Goal: Task Accomplishment & Management: Complete application form

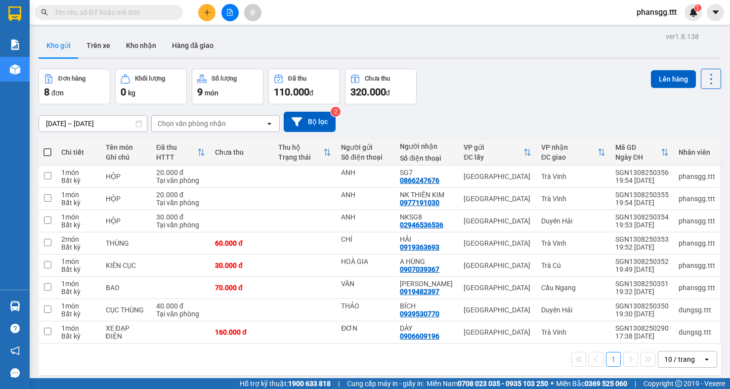
click at [202, 12] on button at bounding box center [206, 12] width 17 height 17
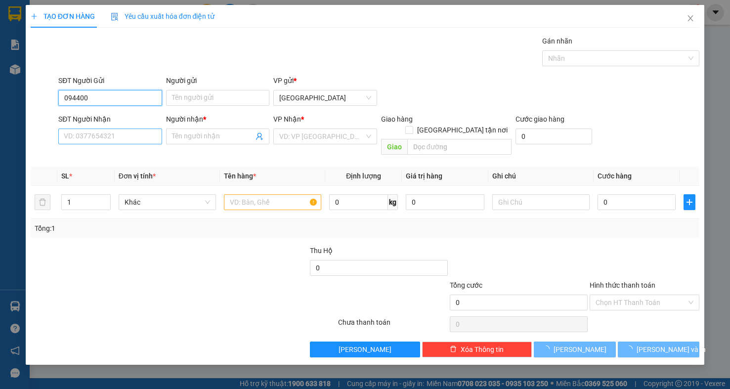
type input "0944002"
drag, startPoint x: 108, startPoint y: 100, endPoint x: 55, endPoint y: 107, distance: 53.3
click at [55, 107] on div "SĐT Người Gửi 0944002 0944002 Người gửi Tên người gửi VP gửi * [GEOGRAPHIC_DATA]" at bounding box center [365, 92] width 671 height 35
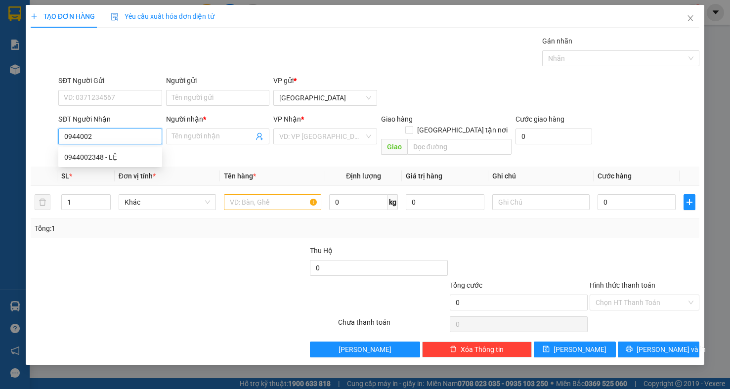
click at [100, 142] on input "0944002" at bounding box center [110, 137] width 104 height 16
click at [95, 155] on div "0944002348 - LỆ" at bounding box center [110, 157] width 92 height 11
type input "0944002348"
type input "LỆ"
click at [117, 143] on input "0944002348" at bounding box center [110, 137] width 104 height 16
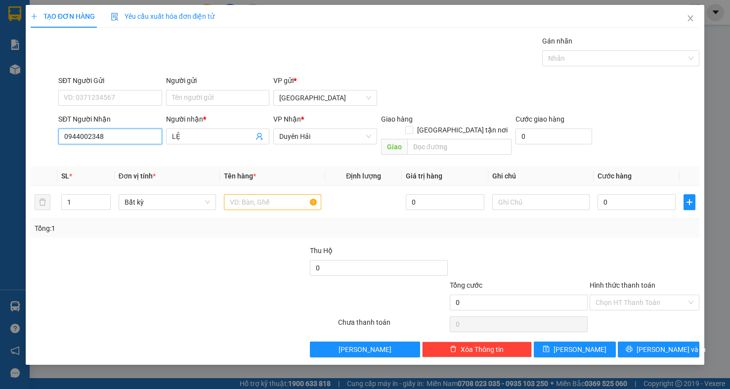
click at [117, 143] on input "0944002348" at bounding box center [110, 137] width 104 height 16
click at [115, 152] on div "0944002348 - LỆ" at bounding box center [110, 157] width 92 height 11
type input "0944002348"
drag, startPoint x: 203, startPoint y: 139, endPoint x: 168, endPoint y: 137, distance: 35.2
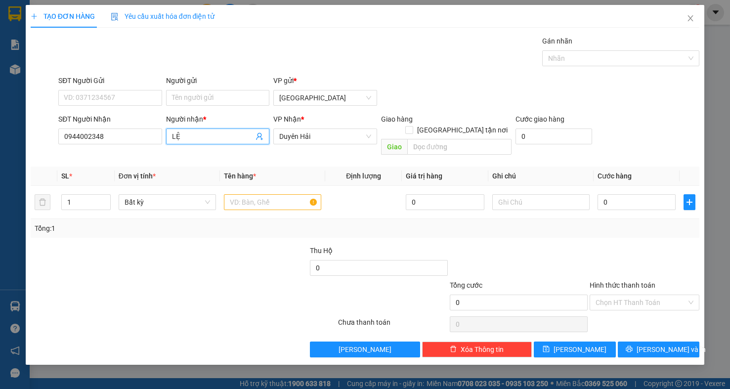
click at [168, 137] on span "LỆ" at bounding box center [218, 137] width 104 height 16
type input "an"
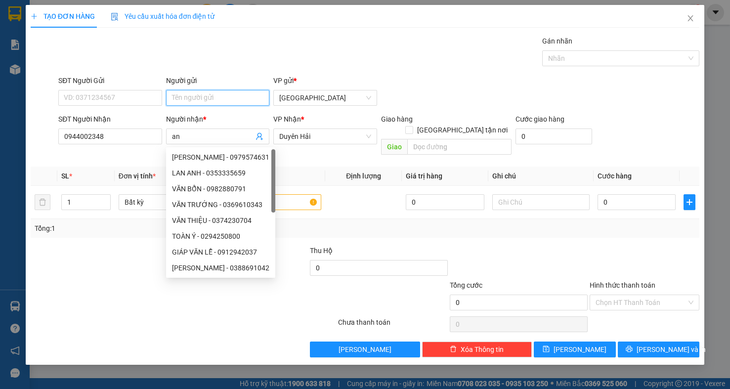
click at [208, 102] on input "Người gửi" at bounding box center [218, 98] width 104 height 16
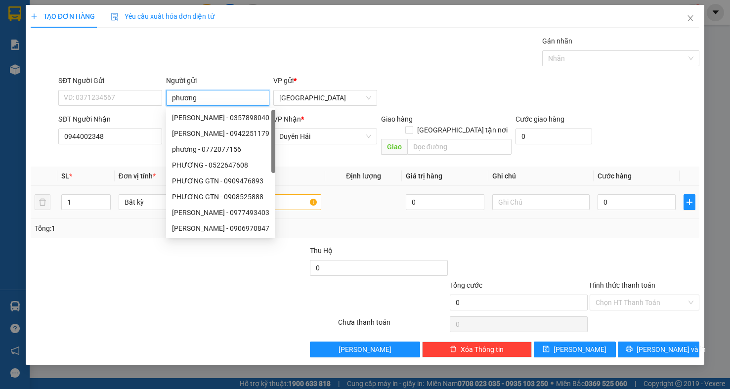
type input "phương"
click at [294, 194] on input "text" at bounding box center [272, 202] width 97 height 16
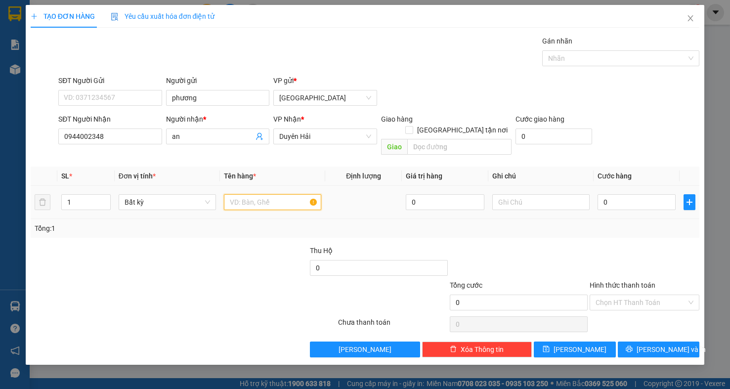
click at [265, 196] on input "text" at bounding box center [272, 202] width 97 height 16
type input "hộp"
click at [620, 195] on input "0" at bounding box center [637, 202] width 78 height 16
type input "3"
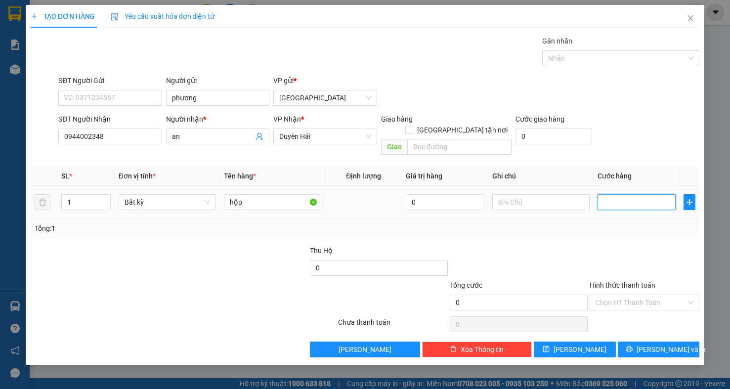
type input "3"
type input "30"
type input "30.000"
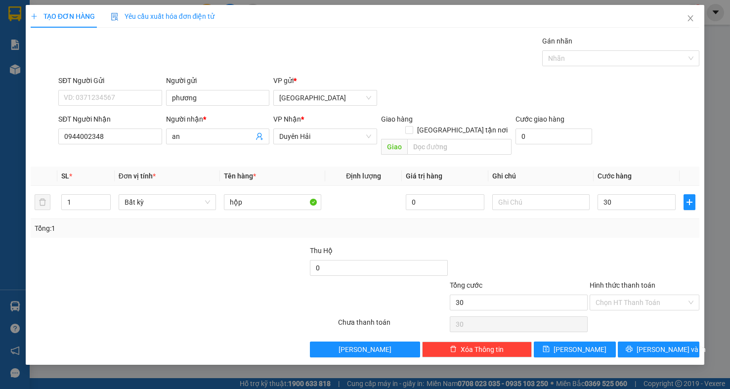
type input "30.000"
click at [609, 245] on div at bounding box center [645, 262] width 112 height 35
drag, startPoint x: 649, startPoint y: 283, endPoint x: 645, endPoint y: 290, distance: 7.5
click at [647, 285] on div "Hình thức thanh toán Chọn HT Thanh Toán" at bounding box center [645, 297] width 110 height 35
click at [639, 295] on input "Hình thức thanh toán" at bounding box center [641, 302] width 91 height 15
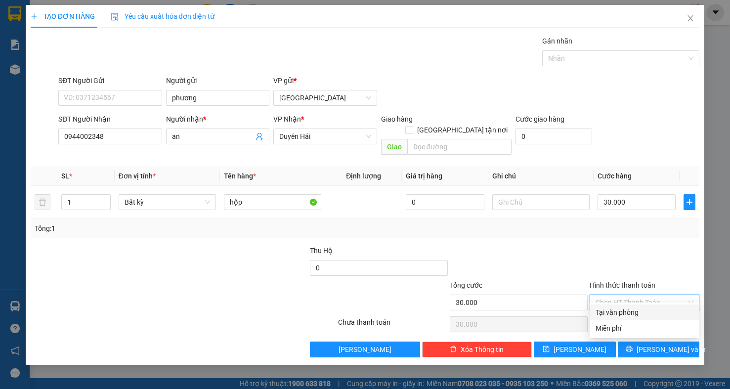
click at [630, 312] on div "Tại văn phòng" at bounding box center [645, 312] width 98 height 11
type input "0"
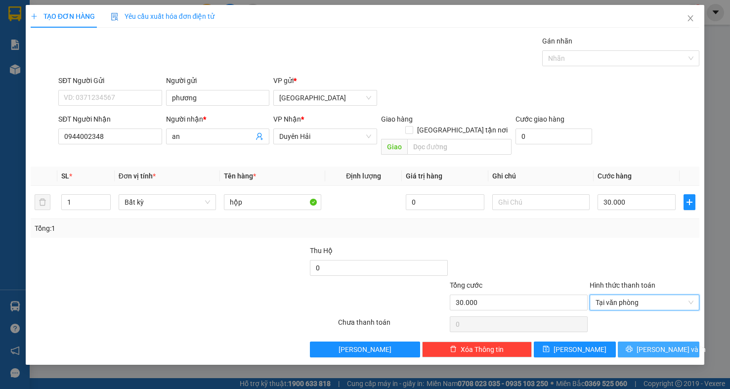
click at [629, 342] on button "[PERSON_NAME] và In" at bounding box center [659, 350] width 82 height 16
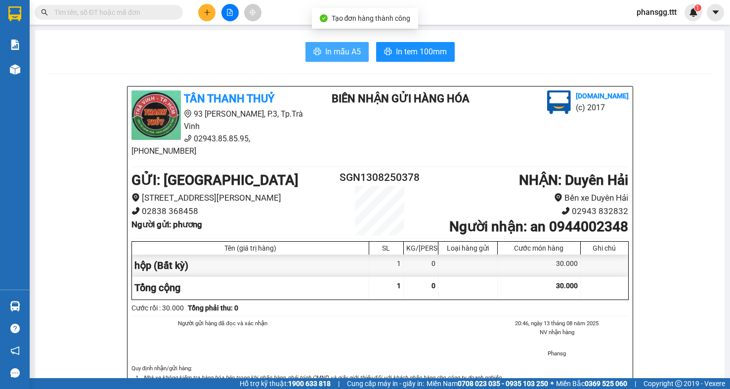
click at [307, 56] on button "In mẫu A5" at bounding box center [337, 52] width 63 height 20
click at [349, 44] on button "In mẫu A5" at bounding box center [337, 52] width 63 height 20
click at [418, 39] on div "In mẫu A5 In tem 100mm TÂN THANH THUỶ 93 [PERSON_NAME], P.3, Tp.Trà Vinh 02943.…" at bounding box center [380, 365] width 690 height 670
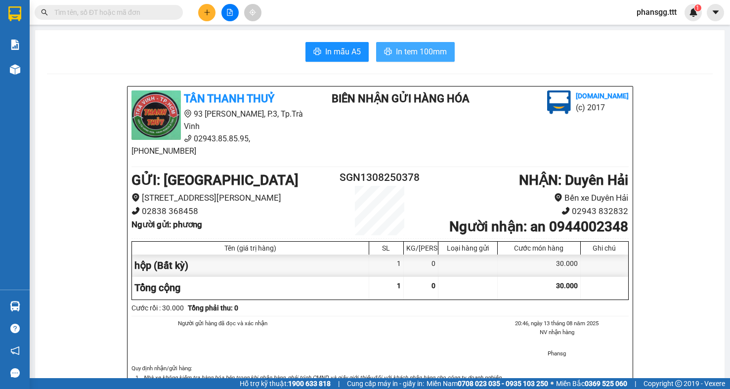
click at [417, 48] on span "In tem 100mm" at bounding box center [421, 51] width 51 height 12
click at [155, 13] on input "text" at bounding box center [112, 12] width 117 height 11
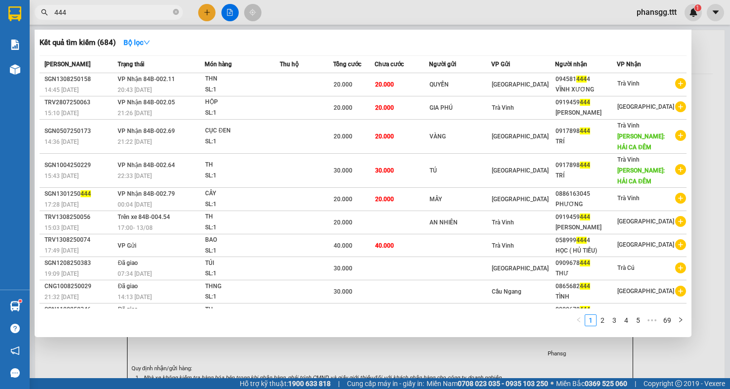
type input "444"
click at [711, 83] on div at bounding box center [365, 194] width 730 height 389
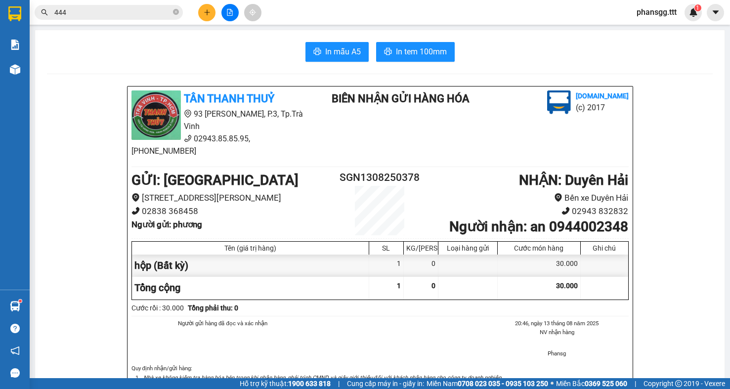
click at [110, 14] on input "444" at bounding box center [112, 12] width 117 height 11
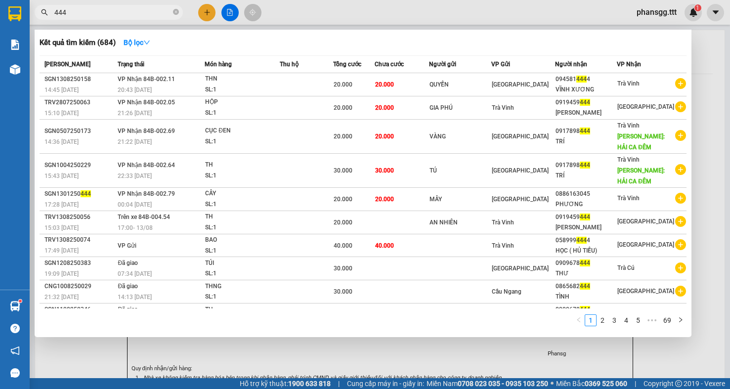
click at [110, 14] on input "444" at bounding box center [112, 12] width 117 height 11
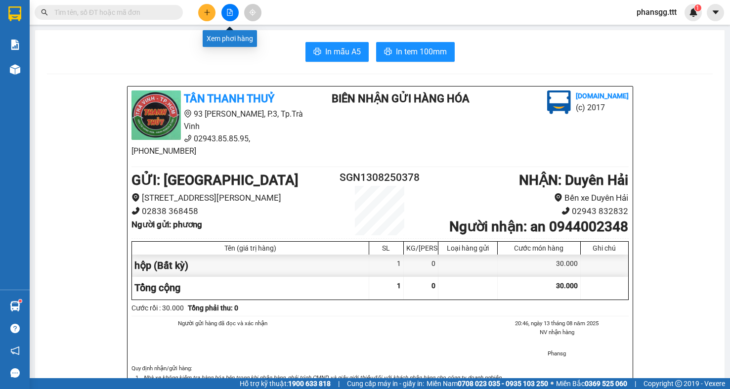
click at [228, 19] on button at bounding box center [229, 12] width 17 height 17
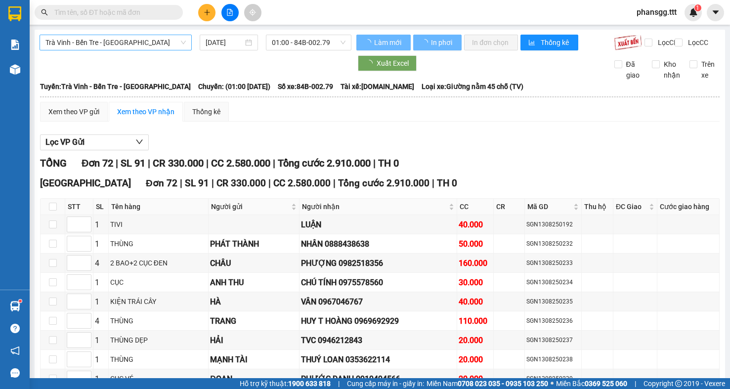
click at [168, 39] on span "Trà Vinh - Bến Tre - [GEOGRAPHIC_DATA]" at bounding box center [115, 42] width 140 height 15
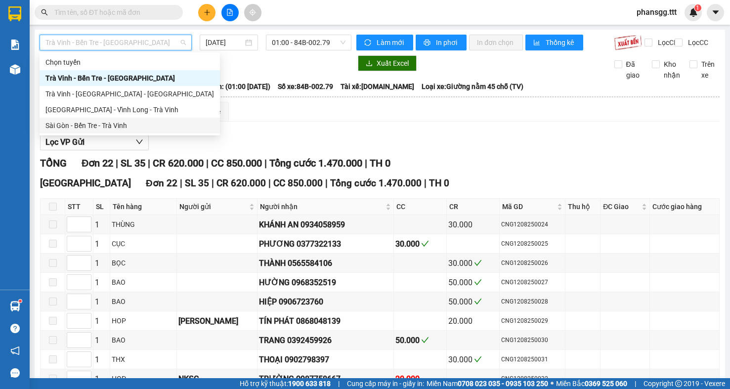
click at [94, 123] on div "Sài Gòn - Bến Tre - Trà Vinh" at bounding box center [129, 125] width 169 height 11
type input "[DATE]"
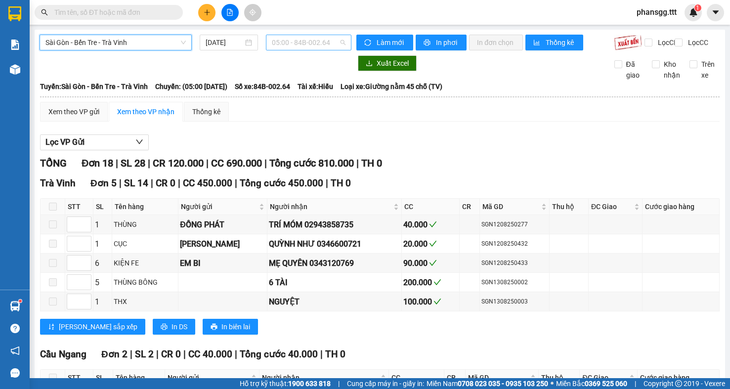
click at [302, 41] on span "05:00 - 84B-002.64" at bounding box center [309, 42] width 74 height 15
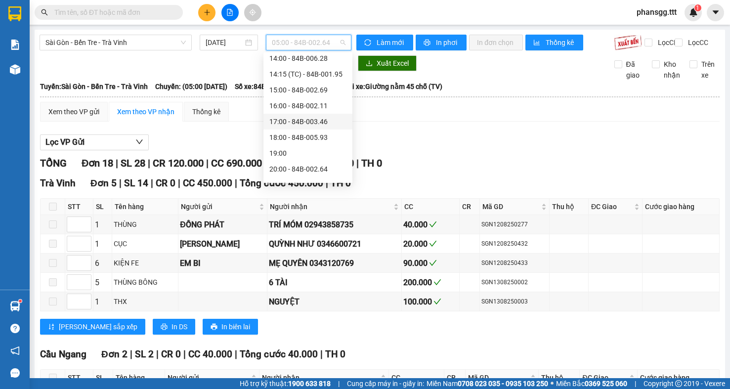
scroll to position [221, 0]
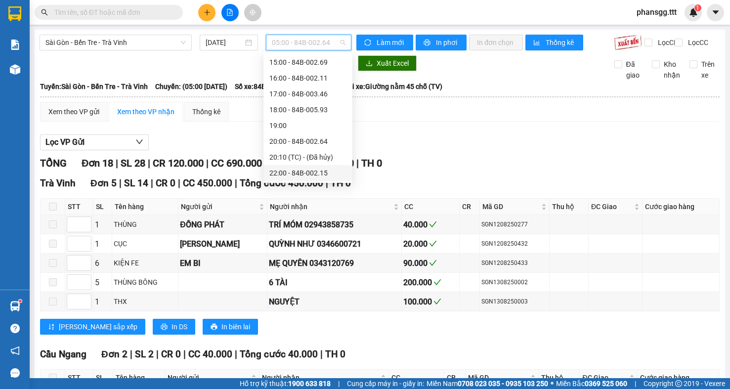
click at [279, 175] on div "22:00 - 84B-002.15" at bounding box center [307, 173] width 77 height 11
